Goal: Information Seeking & Learning: Learn about a topic

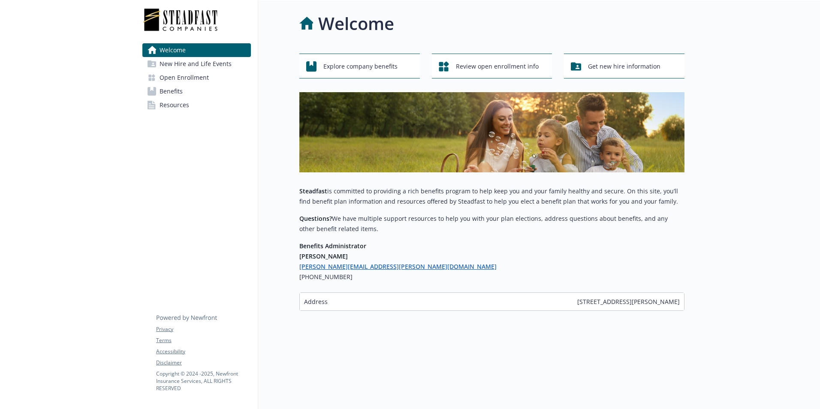
click at [173, 91] on span "Benefits" at bounding box center [171, 92] width 23 height 14
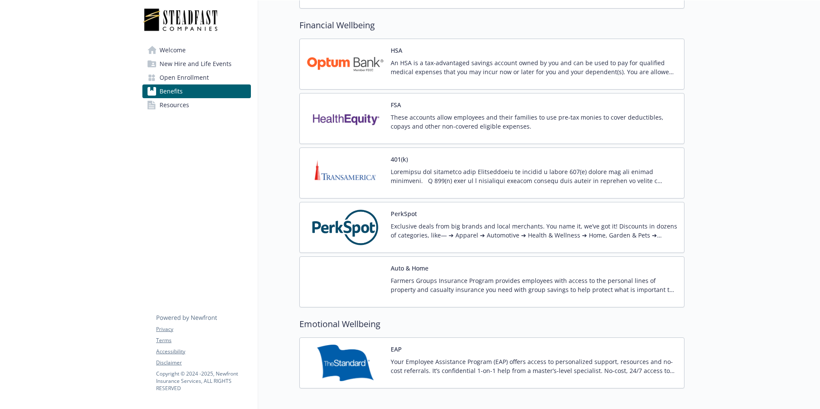
scroll to position [1027, 0]
